Goal: Book appointment/travel/reservation

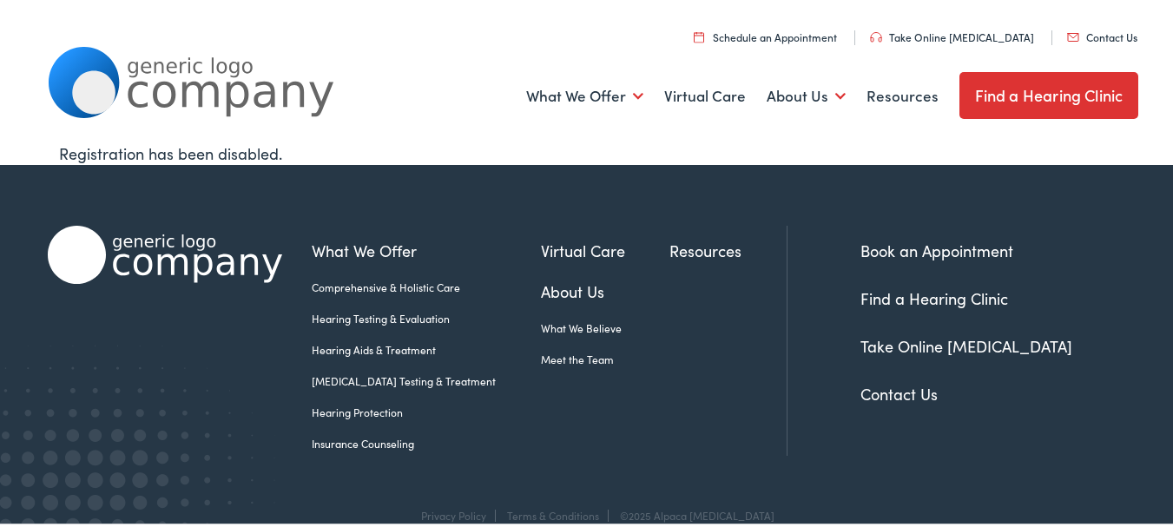
click at [798, 36] on link "Schedule an Appointment" at bounding box center [765, 34] width 143 height 15
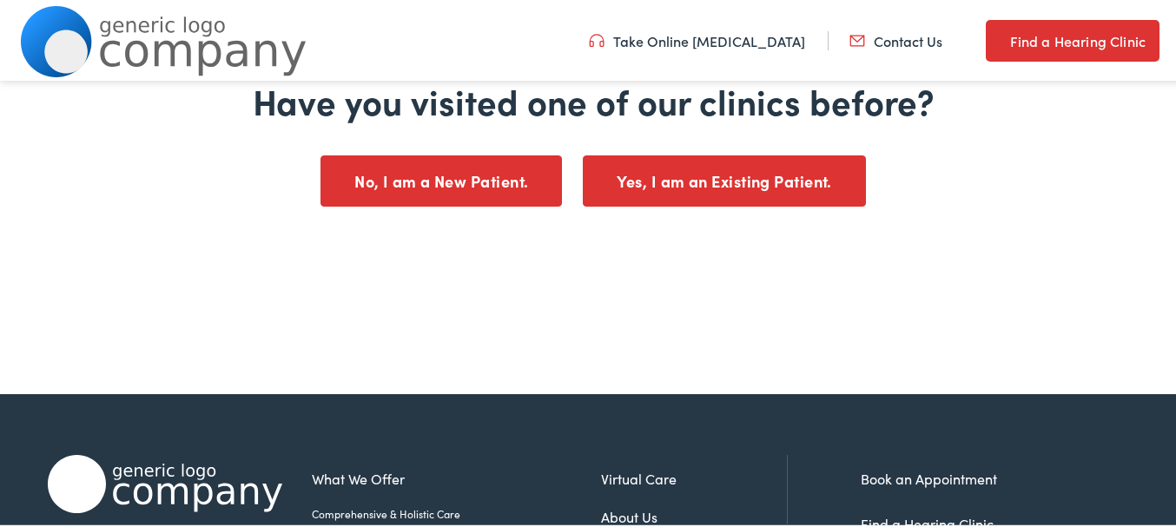
scroll to position [347, 0]
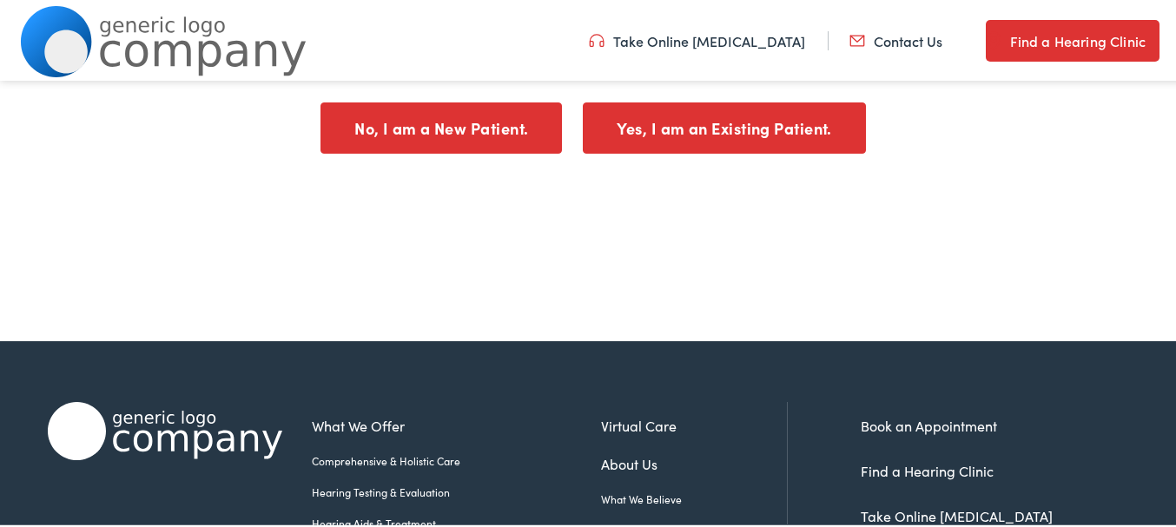
click at [761, 123] on button "Yes, I am an Existing Patient." at bounding box center [724, 125] width 283 height 51
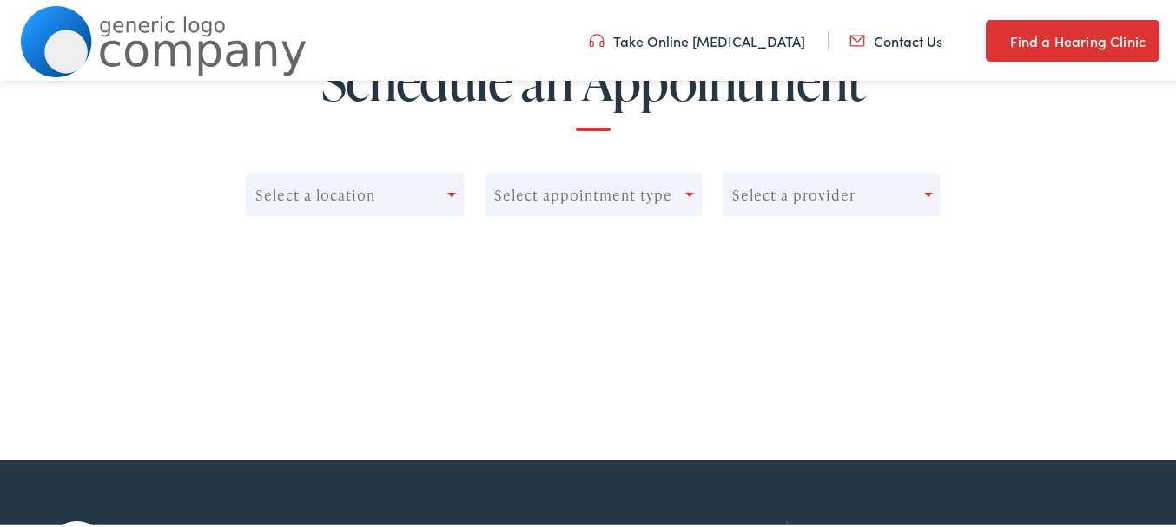
scroll to position [174, 0]
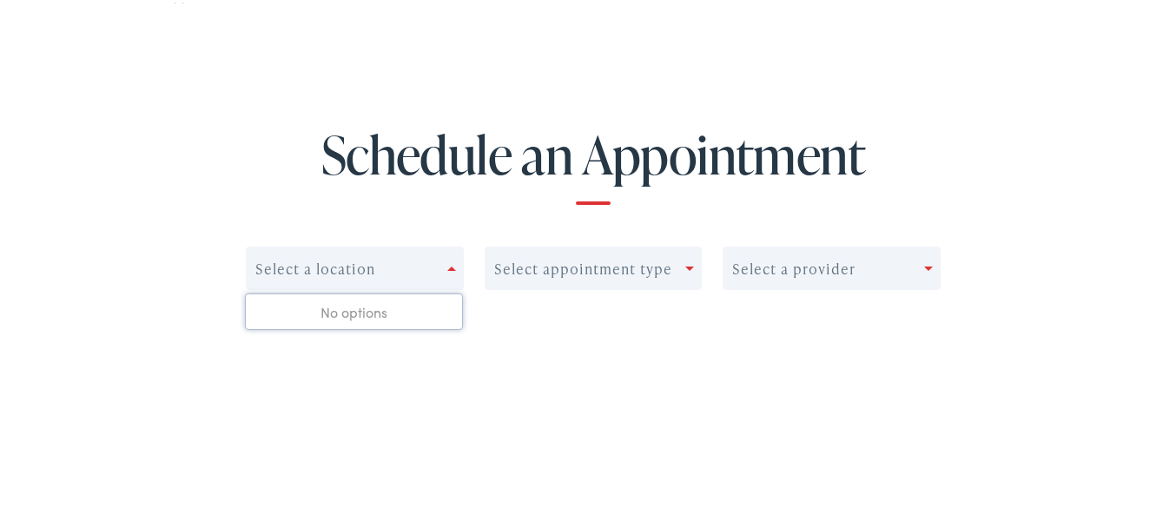
click at [441, 265] on div "Select a location" at bounding box center [347, 266] width 201 height 24
click at [447, 265] on span at bounding box center [451, 266] width 9 height 4
click at [924, 260] on div at bounding box center [932, 266] width 16 height 24
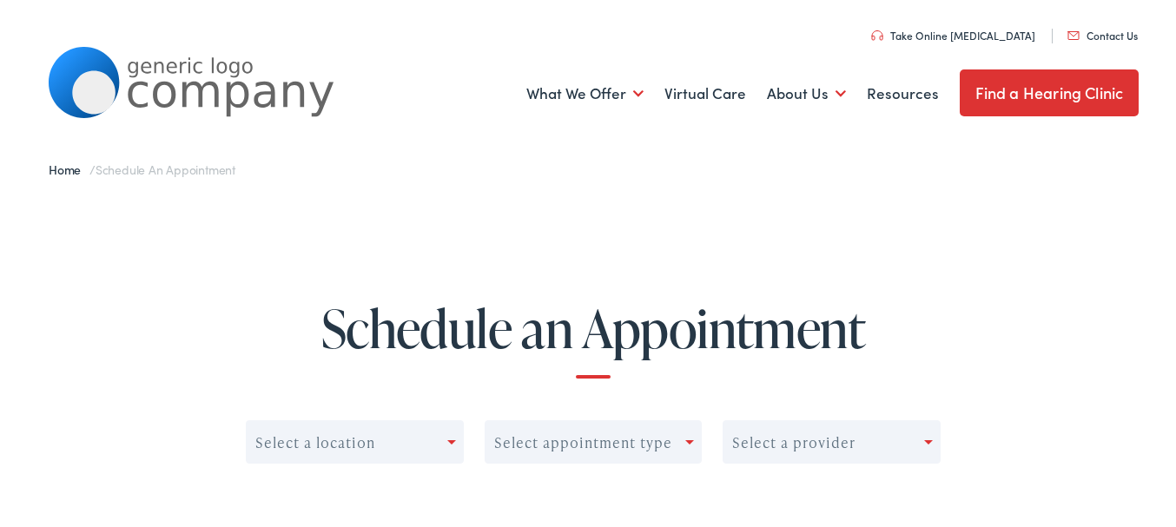
click at [1035, 95] on link "Find a Hearing Clinic" at bounding box center [1049, 90] width 180 height 47
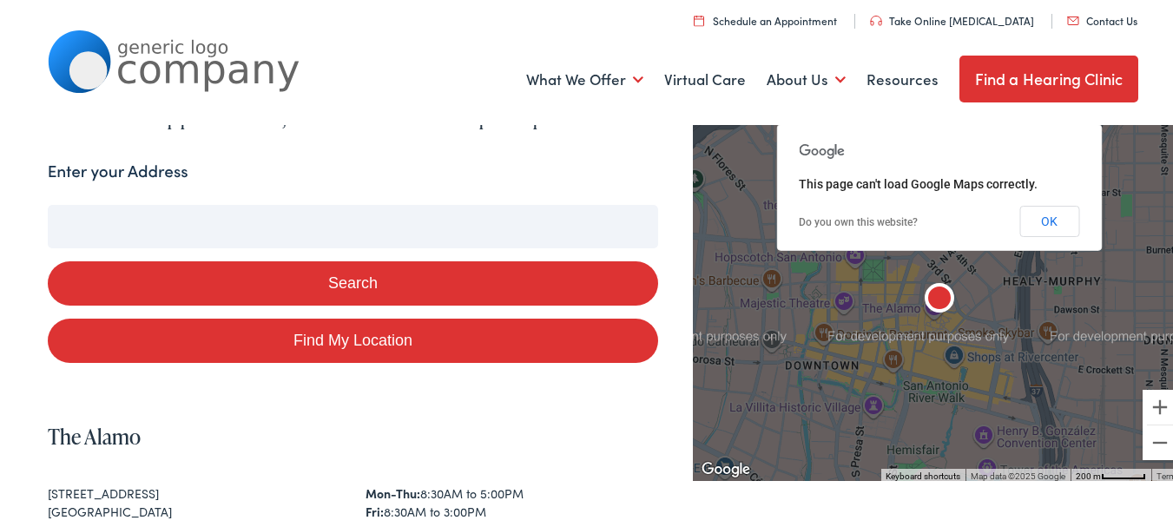
scroll to position [174, 0]
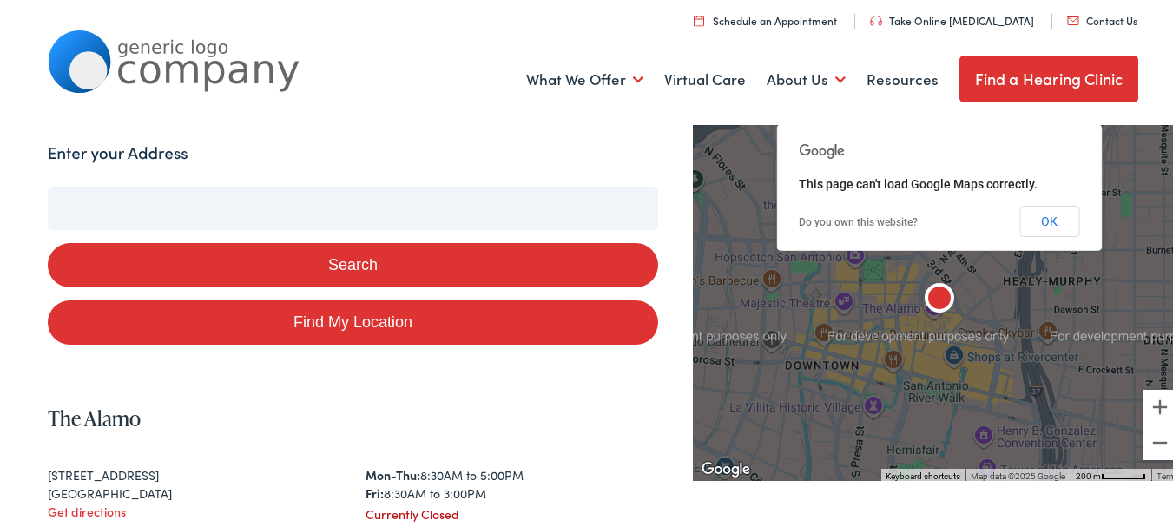
click at [234, 192] on input "Enter your Address" at bounding box center [353, 205] width 611 height 43
type input "M"
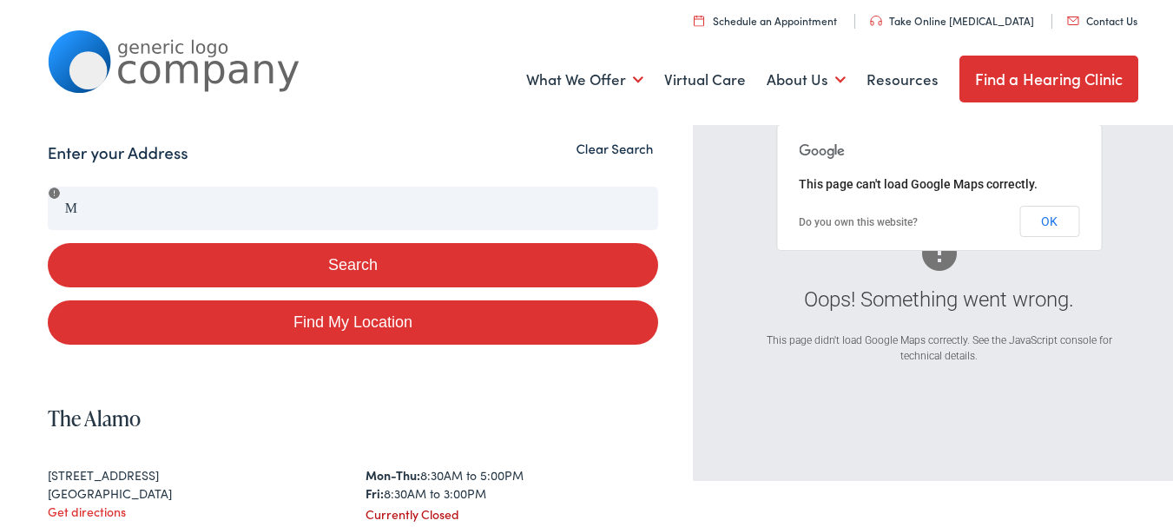
click at [595, 145] on button "Clear Search" at bounding box center [614, 146] width 88 height 16
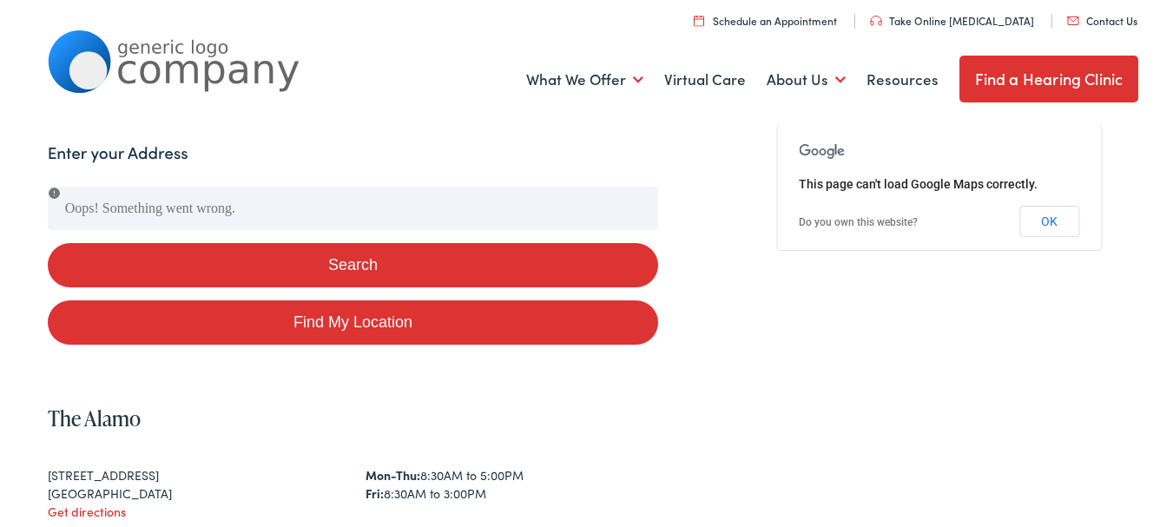
click at [265, 260] on button "Search" at bounding box center [353, 263] width 611 height 44
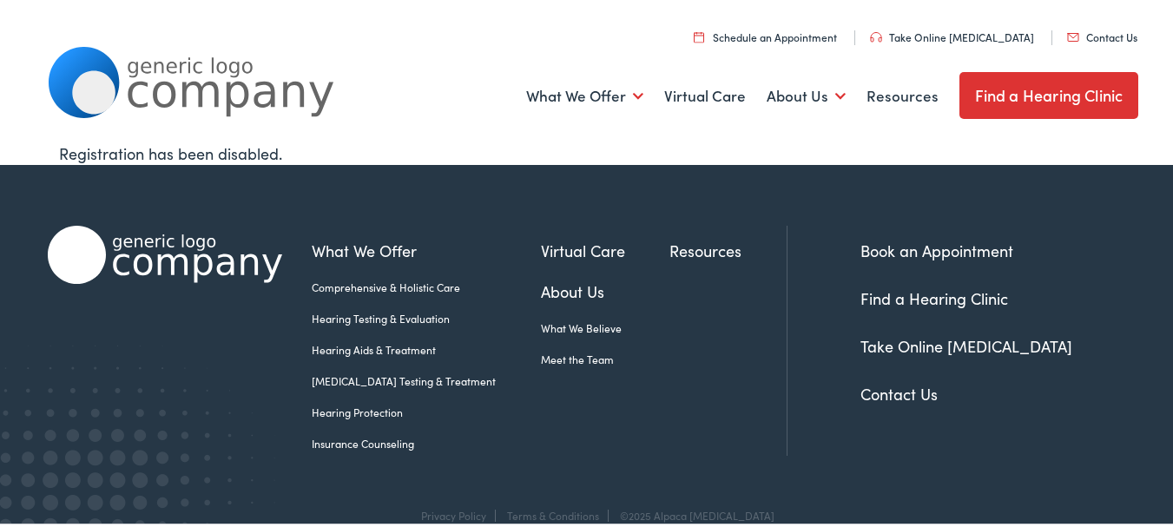
click at [1025, 87] on link "Find a Hearing Clinic" at bounding box center [1049, 92] width 180 height 47
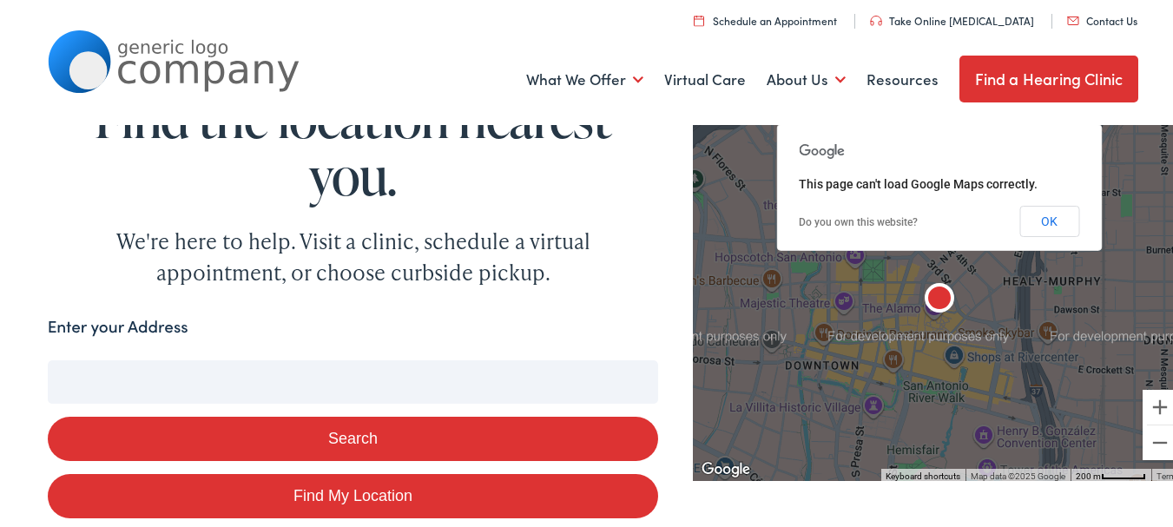
click at [110, 386] on input "Enter your Address" at bounding box center [353, 379] width 611 height 43
type input "480"
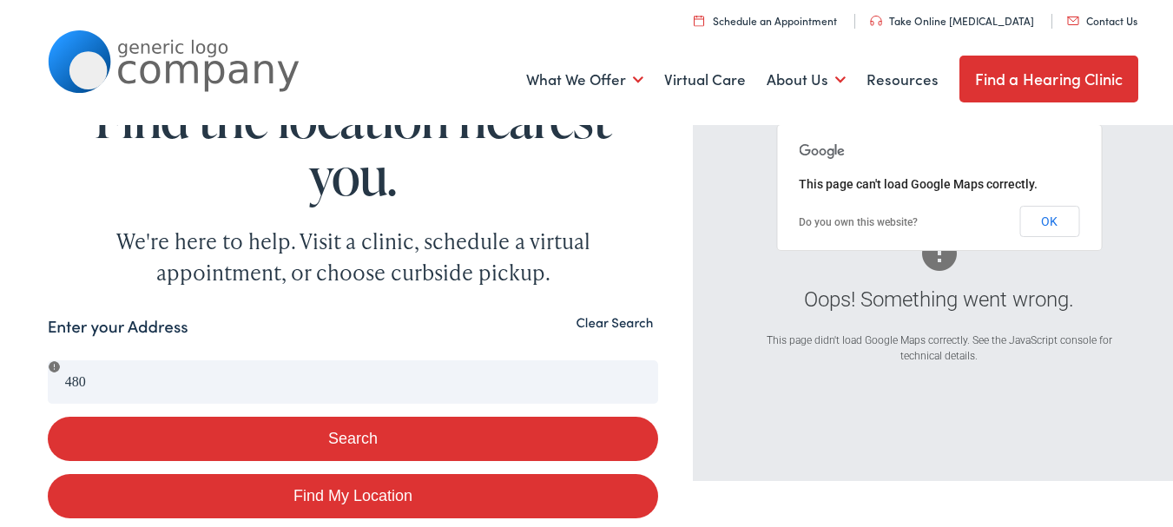
click at [603, 324] on button "Clear Search" at bounding box center [614, 320] width 88 height 16
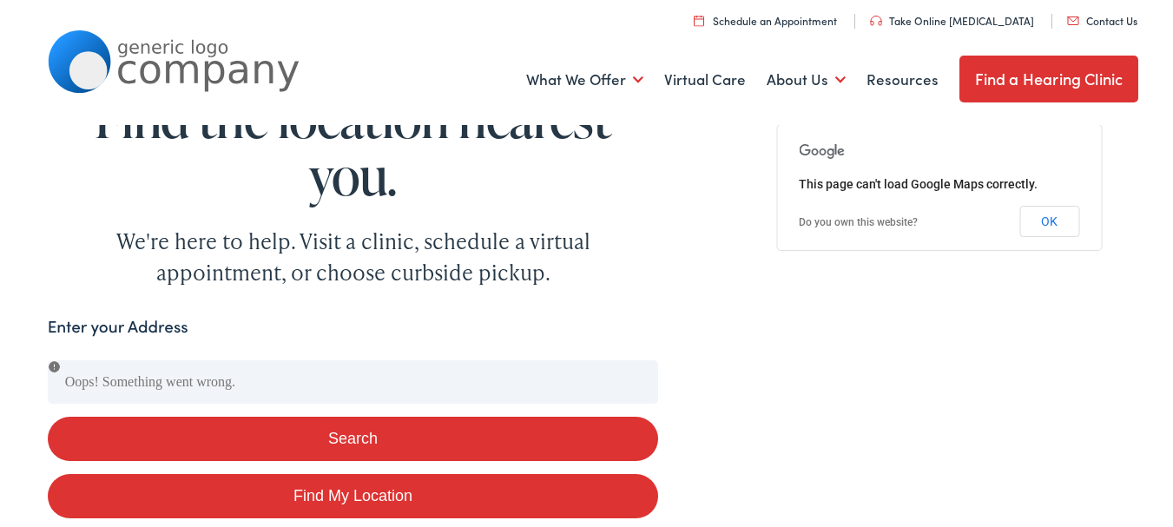
click at [776, 19] on link "Schedule an Appointment" at bounding box center [765, 17] width 143 height 15
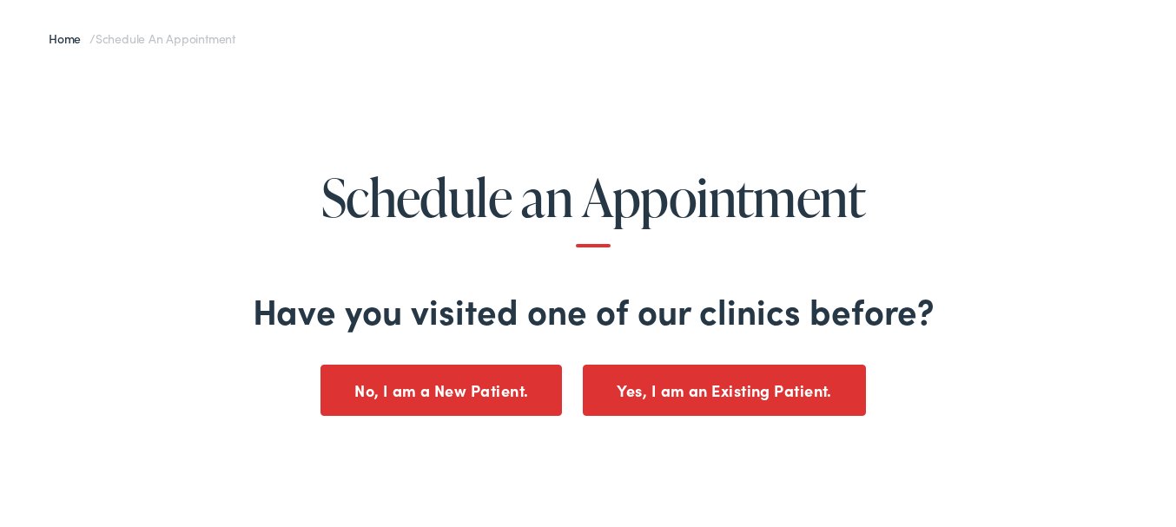
scroll to position [174, 0]
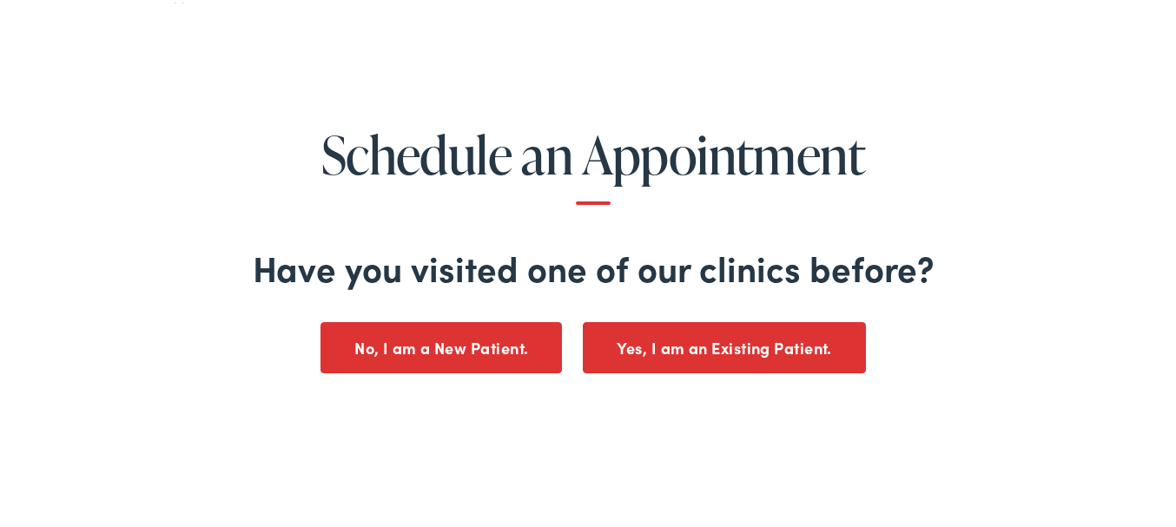
click at [800, 339] on button "Yes, I am an Existing Patient." at bounding box center [724, 345] width 283 height 51
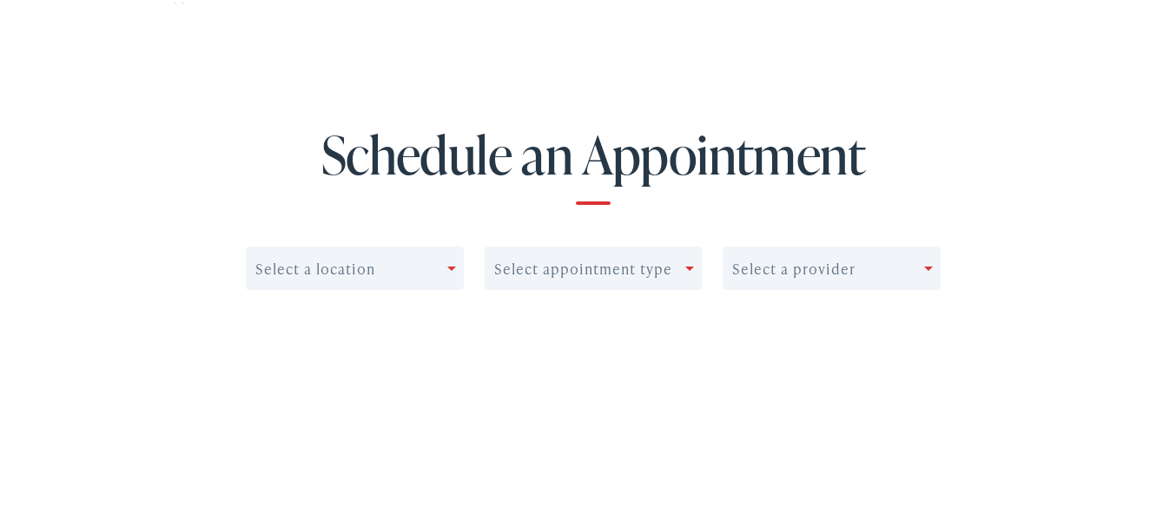
click at [447, 267] on span at bounding box center [451, 266] width 9 height 4
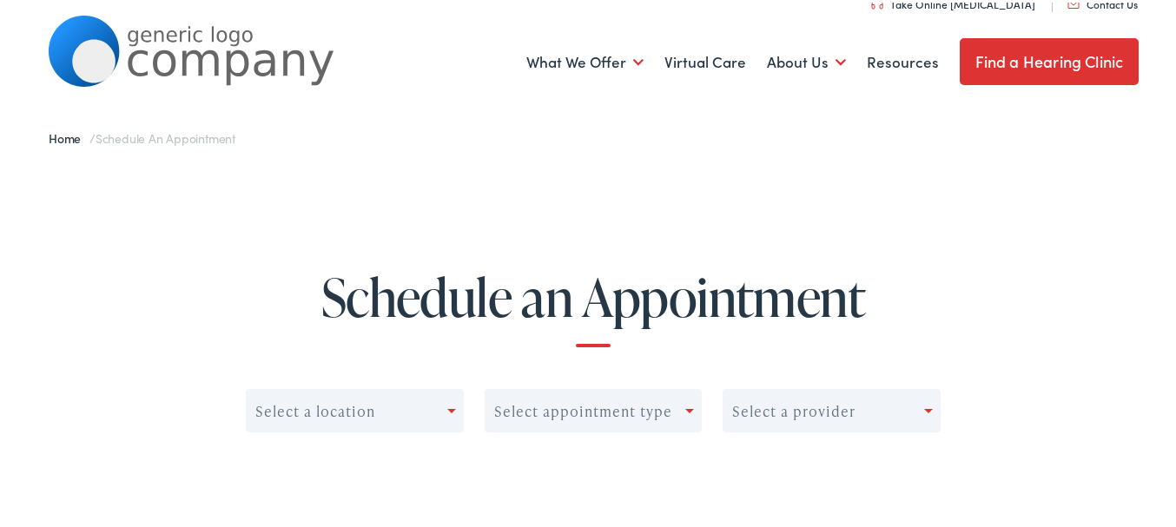
scroll to position [0, 0]
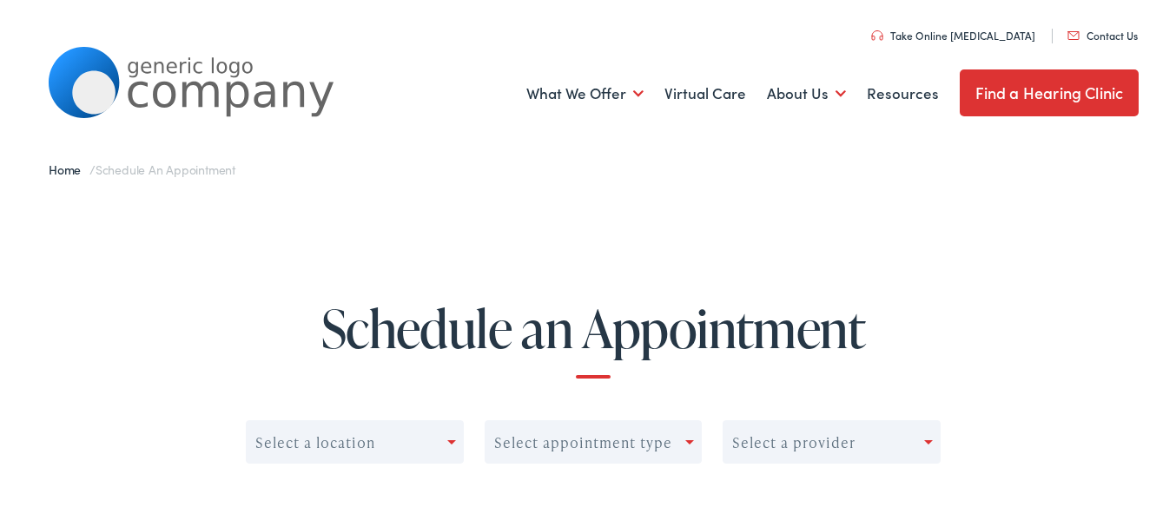
click at [1027, 98] on link "Find a Hearing Clinic" at bounding box center [1049, 90] width 180 height 47
click at [998, 93] on link "Find a Hearing Clinic" at bounding box center [1049, 90] width 180 height 47
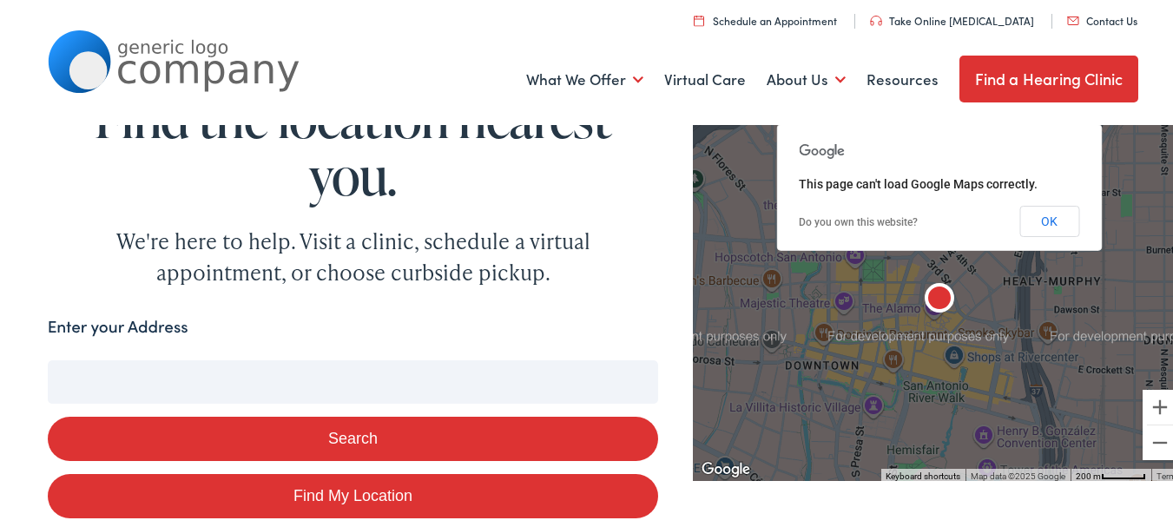
click at [107, 370] on input "Enter your Address" at bounding box center [353, 379] width 611 height 43
type input "4"
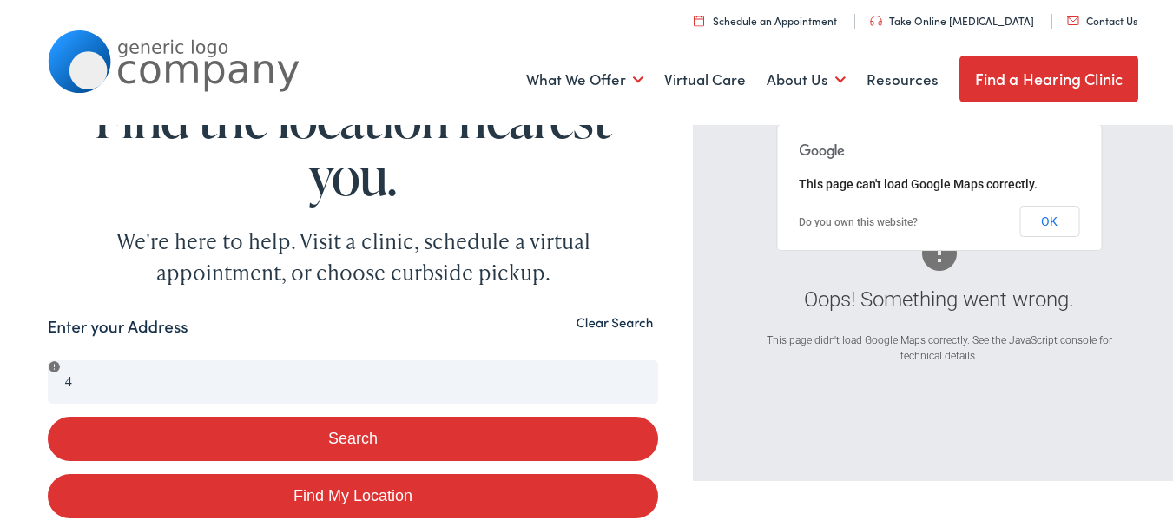
scroll to position [461, 0]
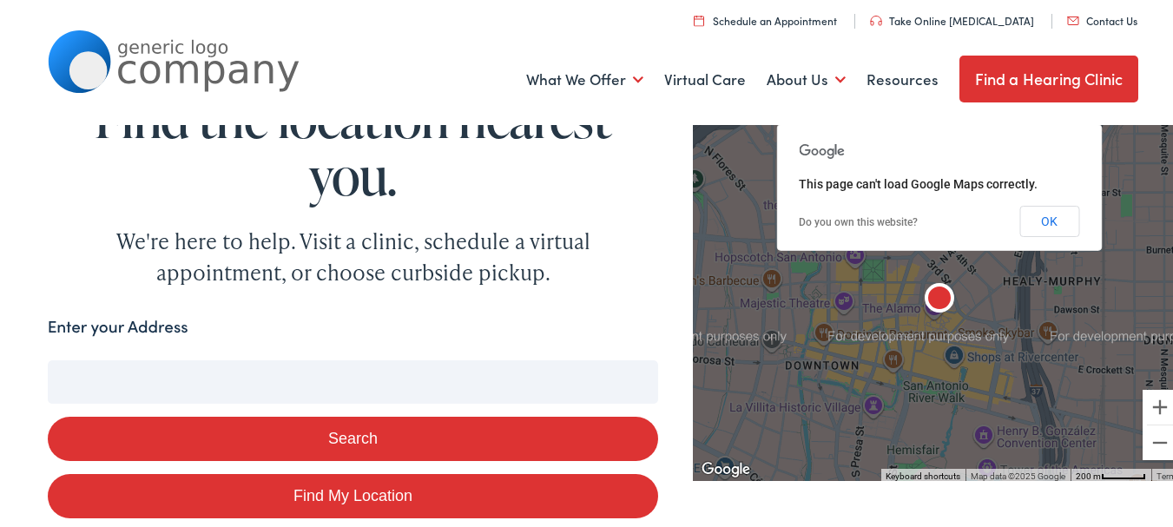
click at [163, 379] on input "Enter your Address" at bounding box center [353, 379] width 611 height 43
type input "4"
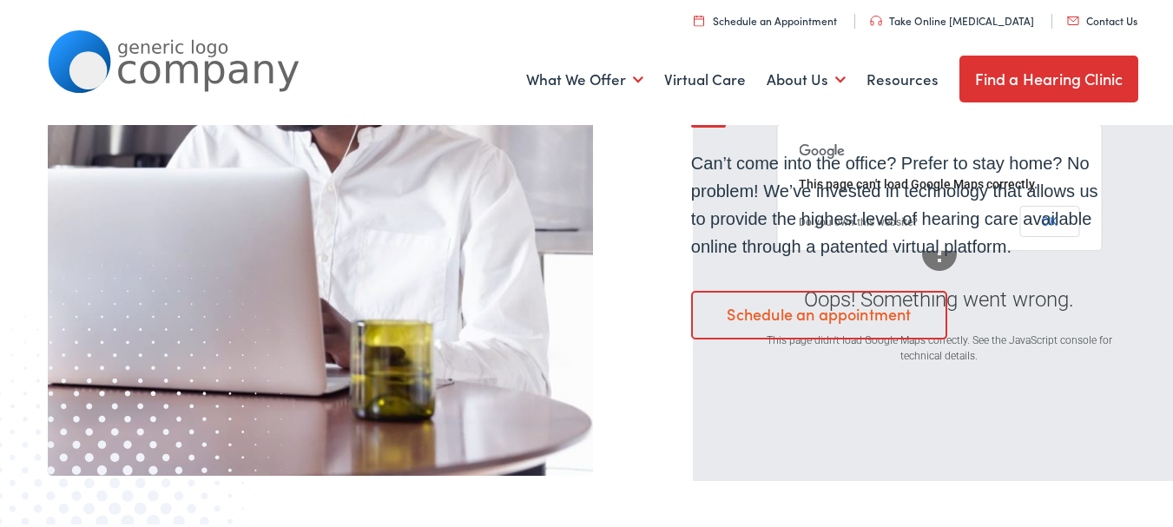
scroll to position [1356, 0]
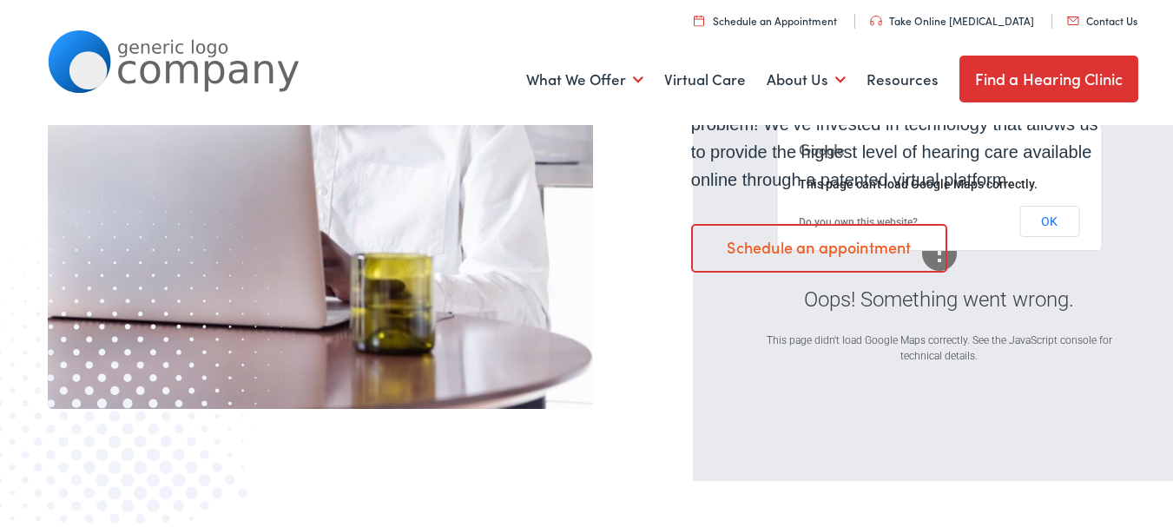
click at [802, 252] on link "Schedule an appointment" at bounding box center [819, 245] width 256 height 49
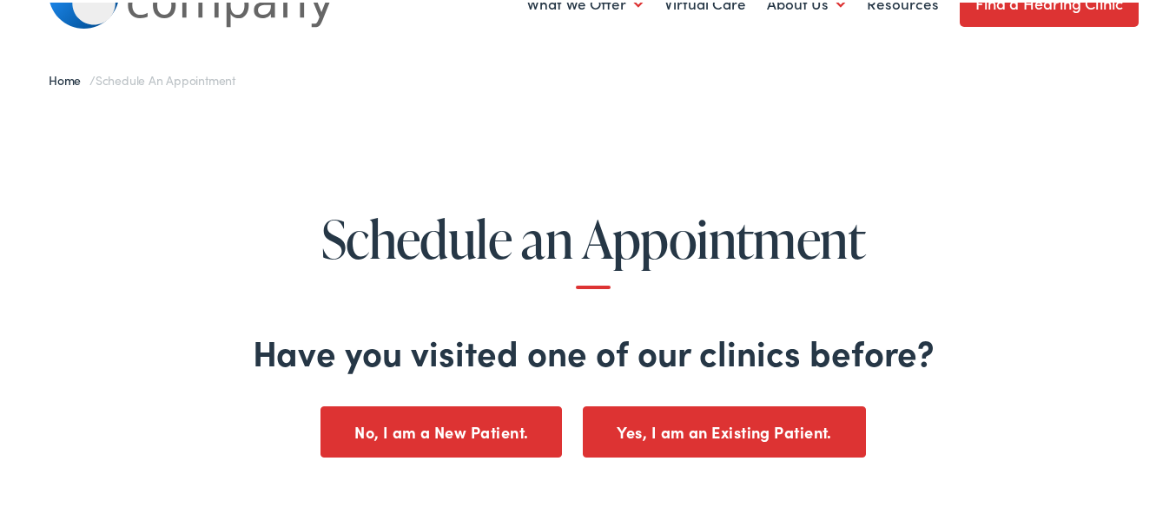
scroll to position [174, 0]
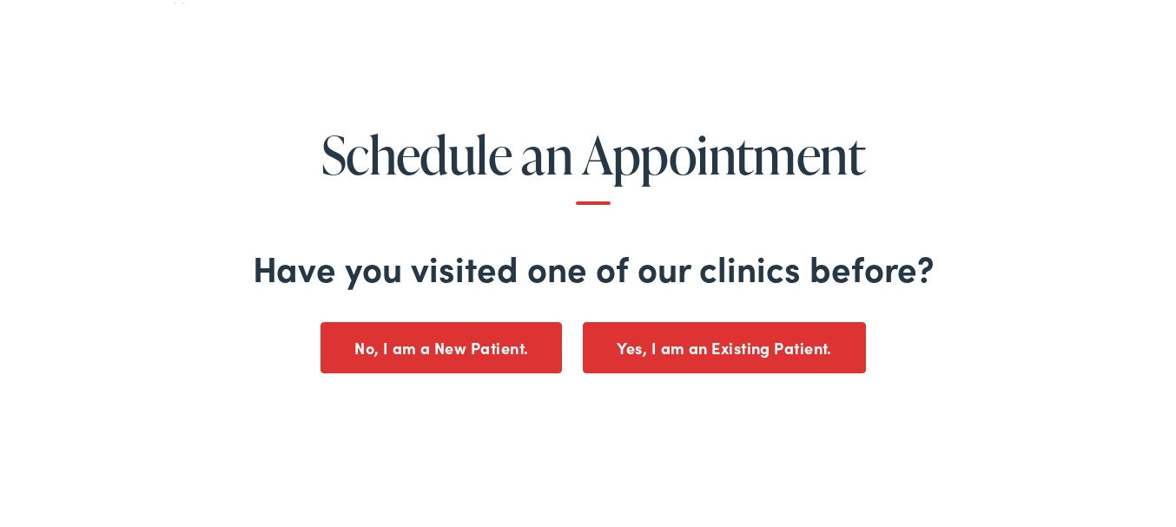
click at [674, 334] on button "Yes, I am an Existing Patient." at bounding box center [724, 345] width 283 height 51
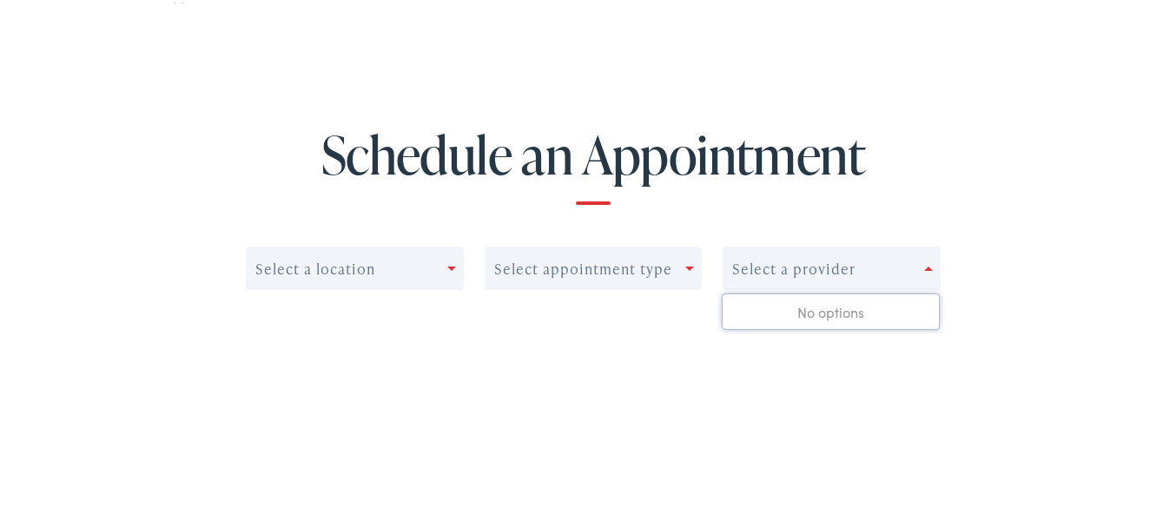
click at [906, 264] on div "Select a provider" at bounding box center [823, 266] width 201 height 24
